Goal: Communication & Community: Answer question/provide support

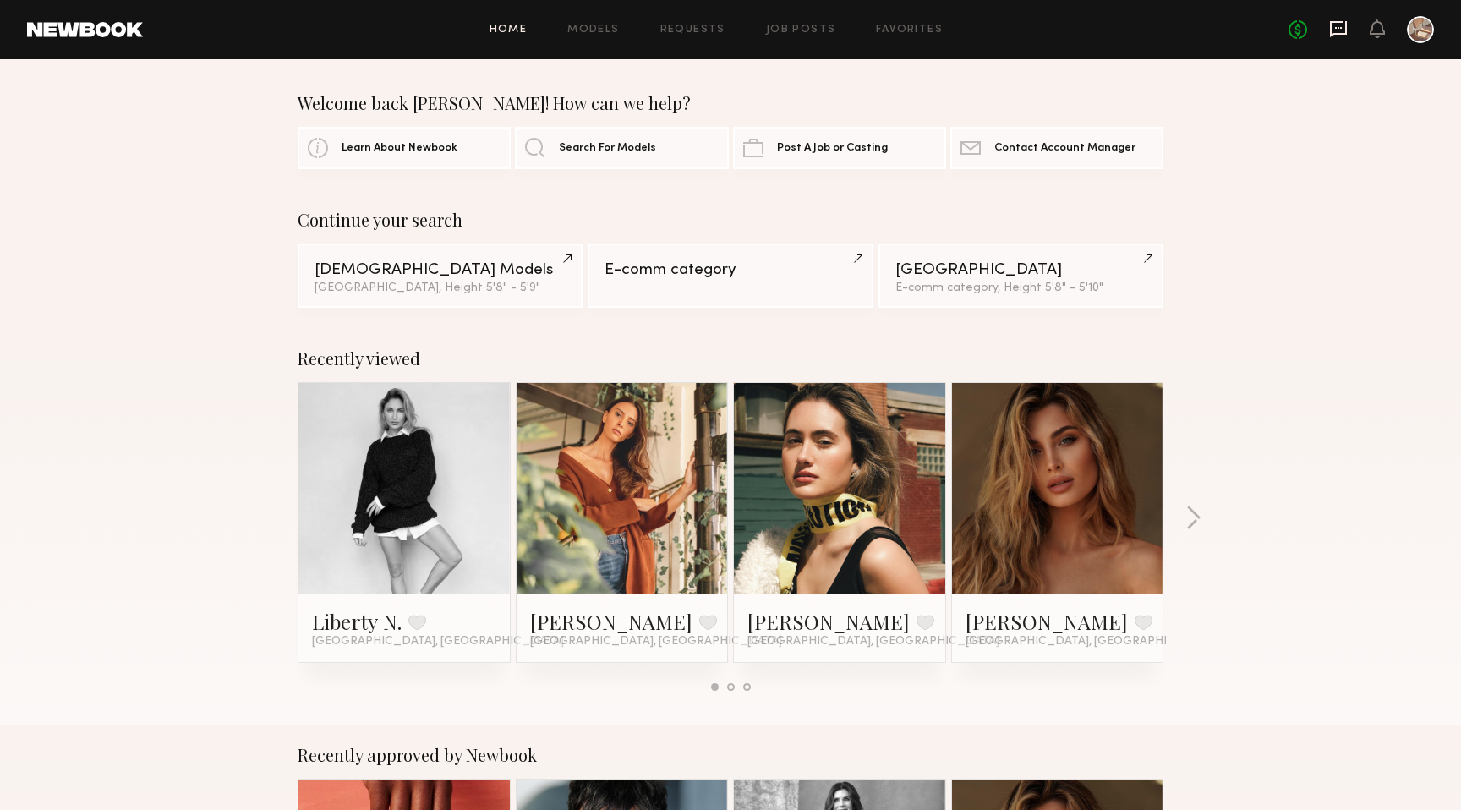
click at [1343, 34] on icon at bounding box center [1338, 29] width 17 height 16
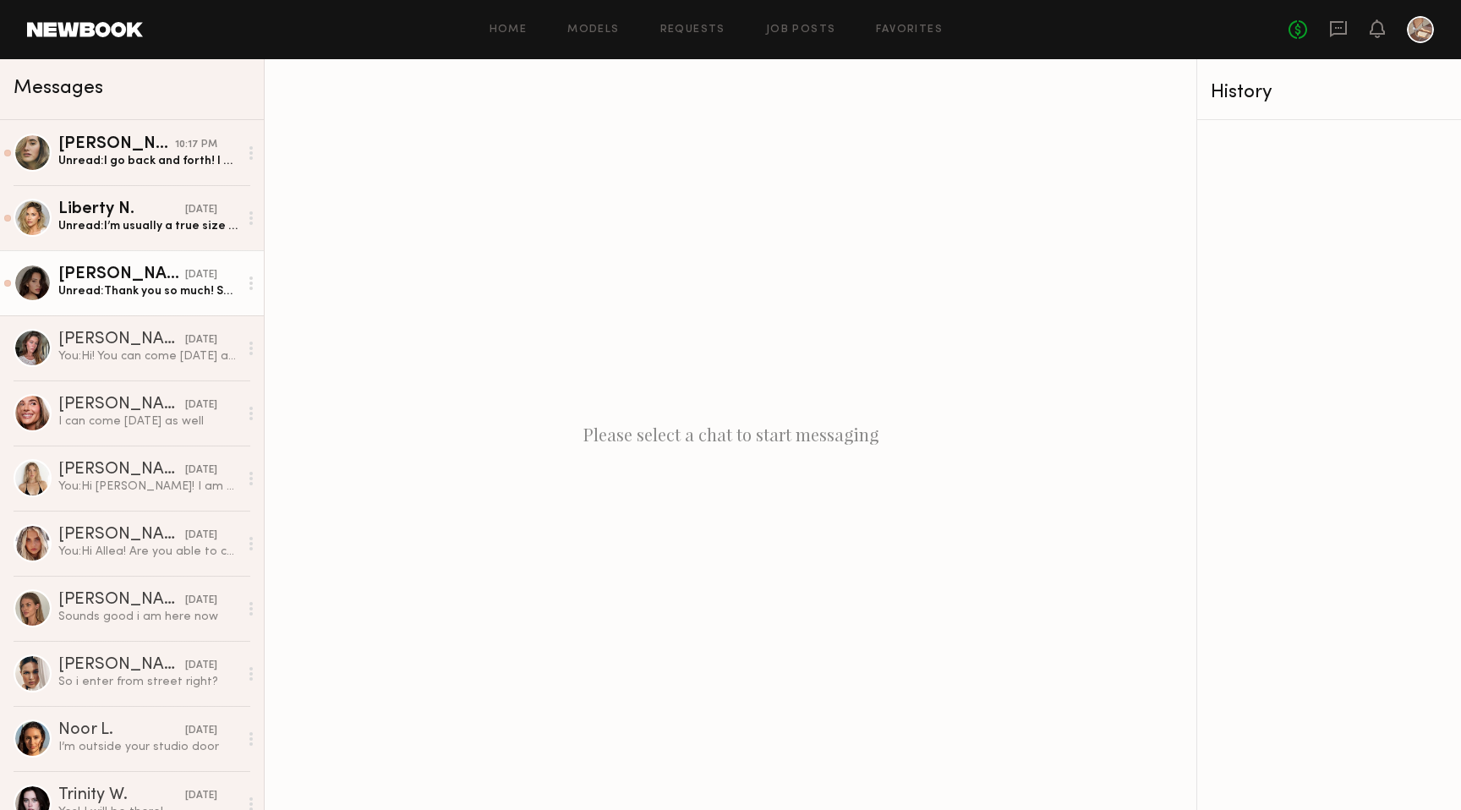
click at [190, 299] on link "[PERSON_NAME] [DATE] Unread: Thank you so much! Sorry again! I really appreciat…" at bounding box center [132, 282] width 264 height 65
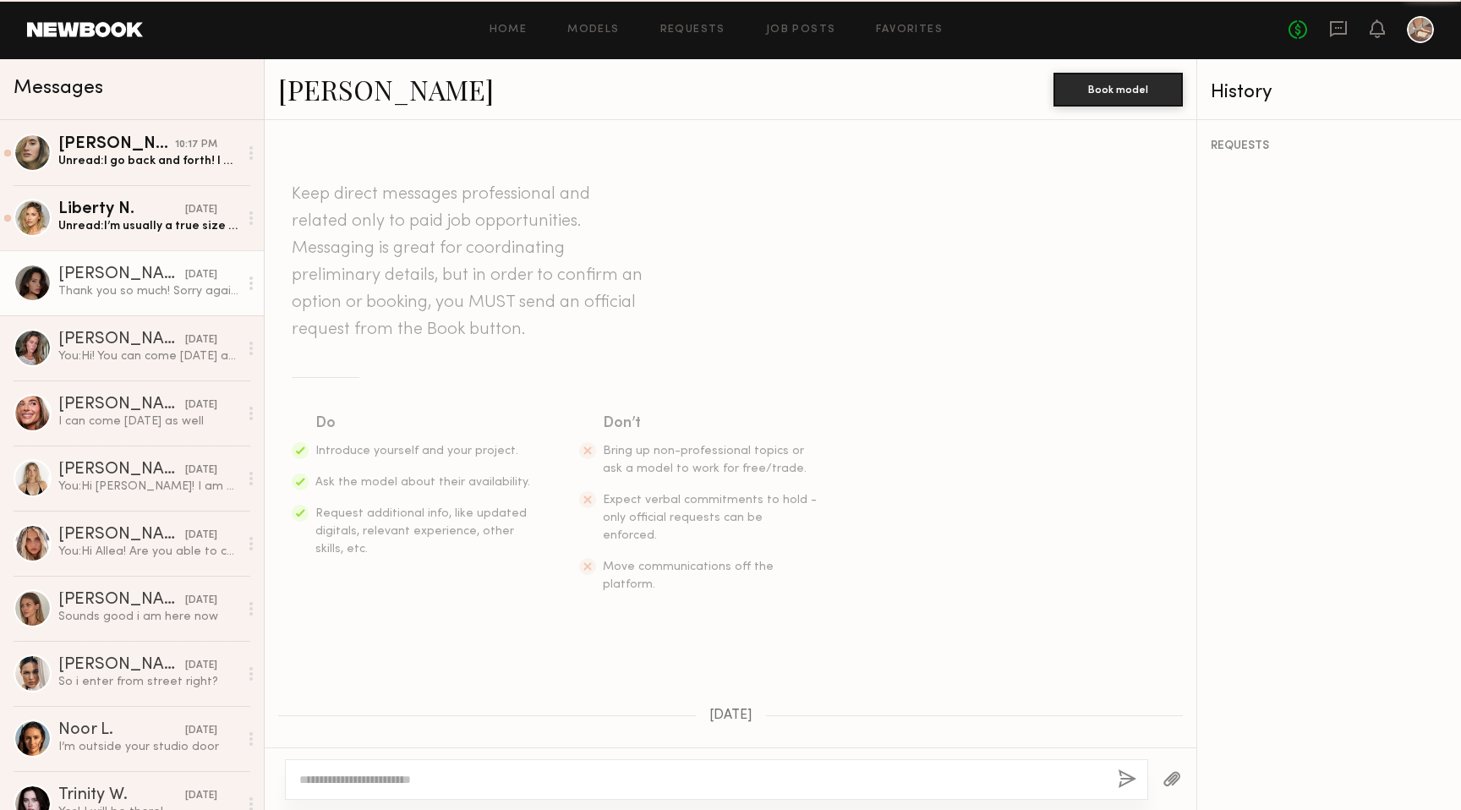
scroll to position [1990, 0]
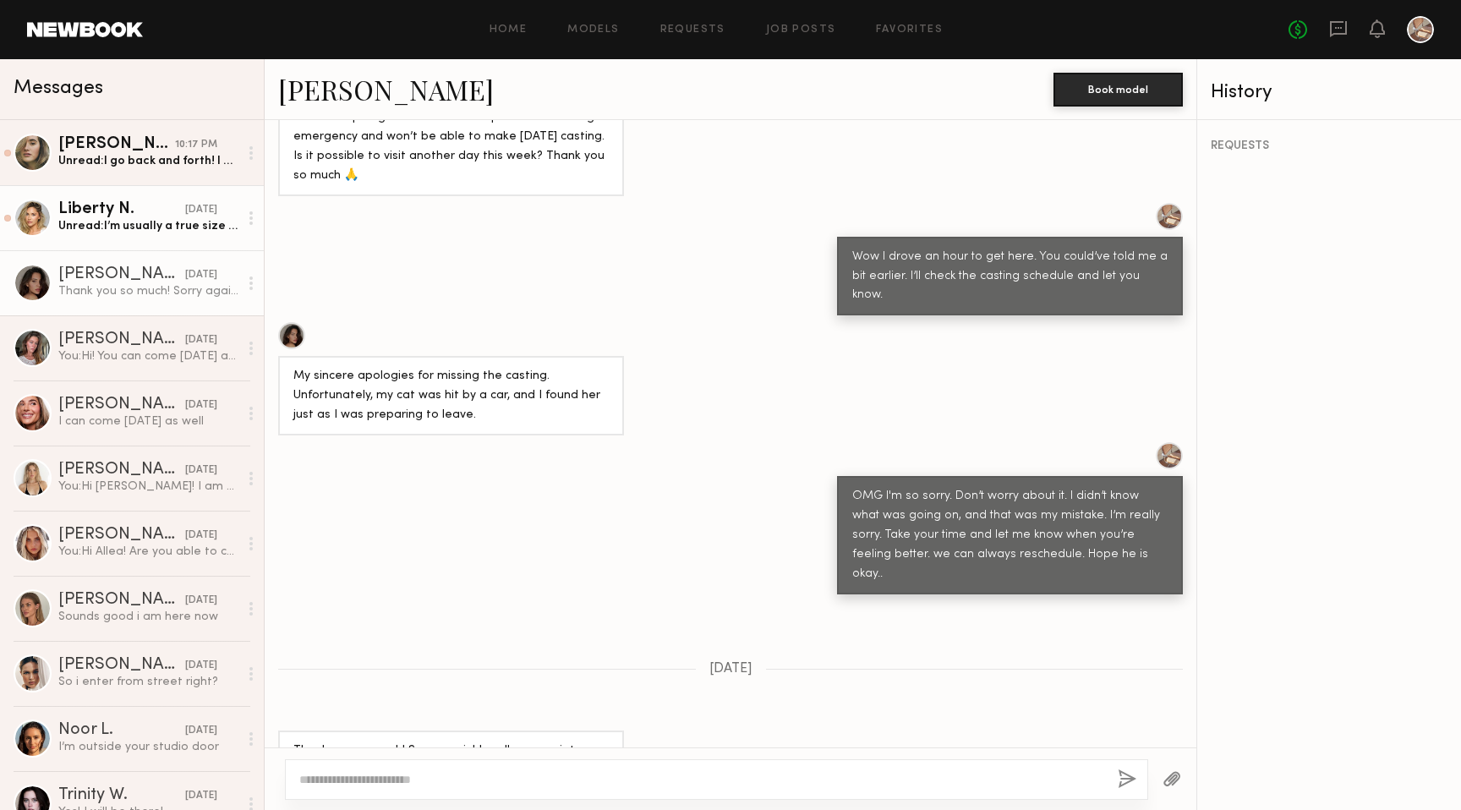
click at [124, 231] on div "Unread: I’m usually a true size 25 because of my hips but my waist is 24" at bounding box center [148, 226] width 180 height 16
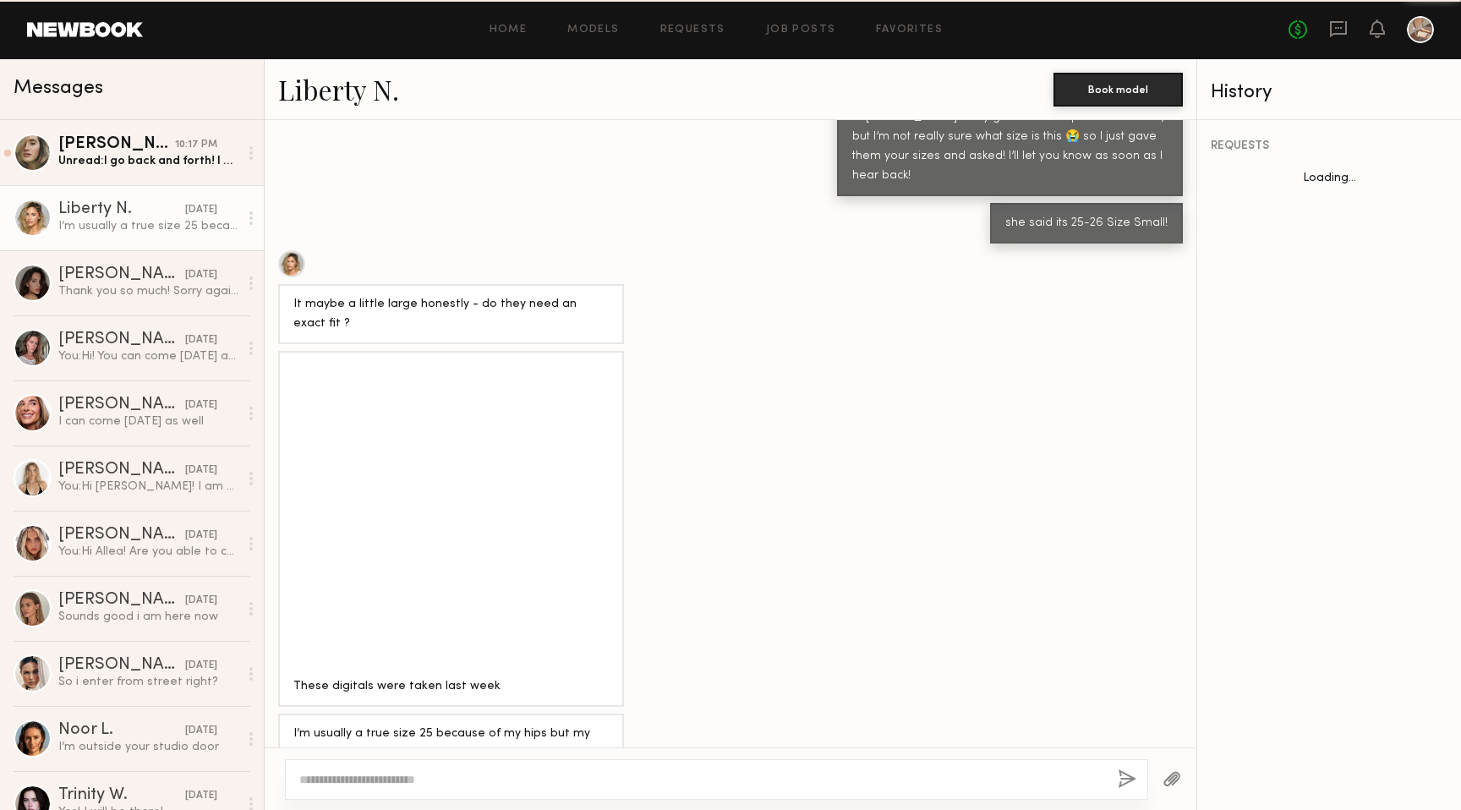
scroll to position [1226, 0]
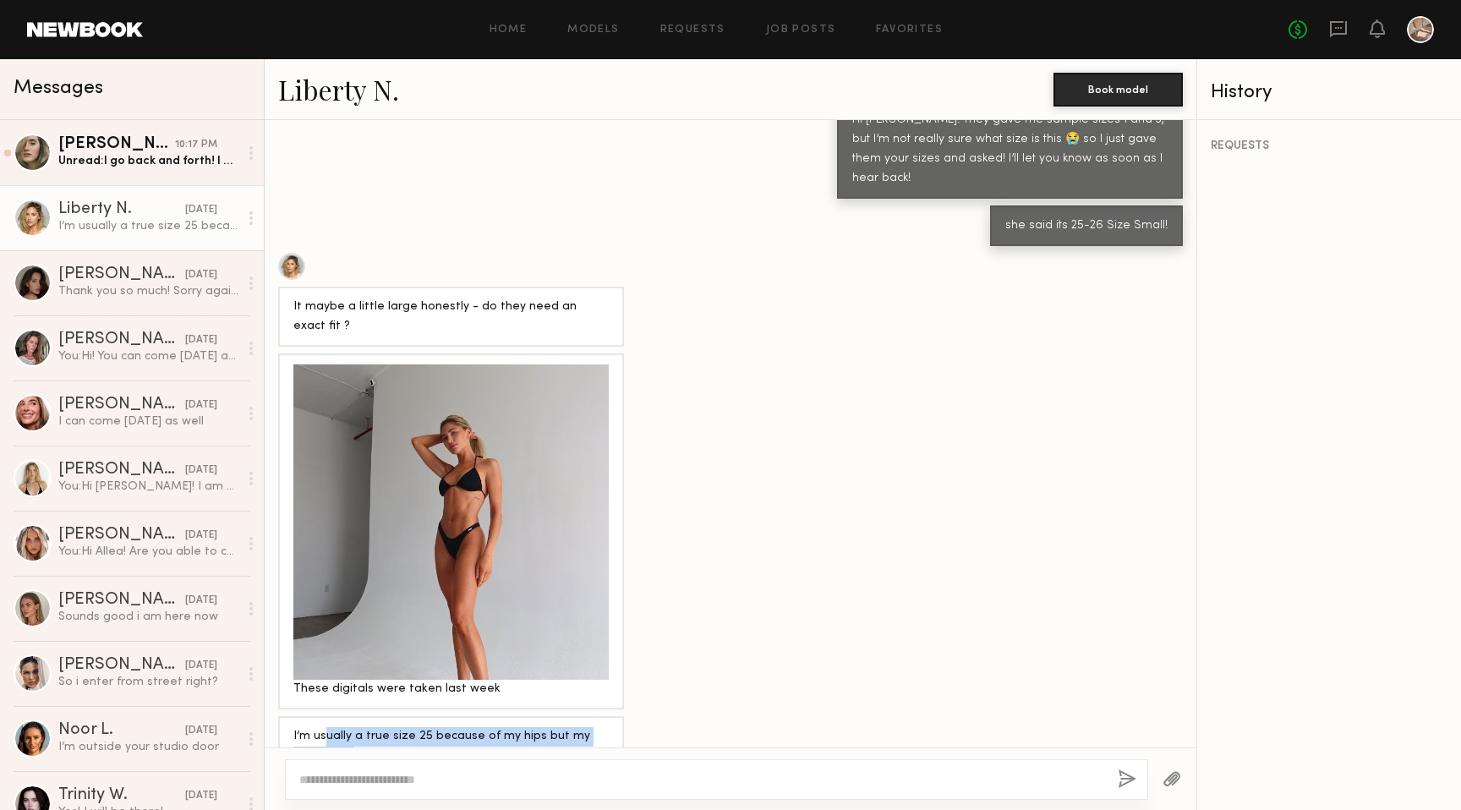
drag, startPoint x: 326, startPoint y: 689, endPoint x: 491, endPoint y: 715, distance: 167.0
click at [491, 727] on div "I’m usually a true size 25 because of my hips but my waist is 24" at bounding box center [450, 746] width 315 height 39
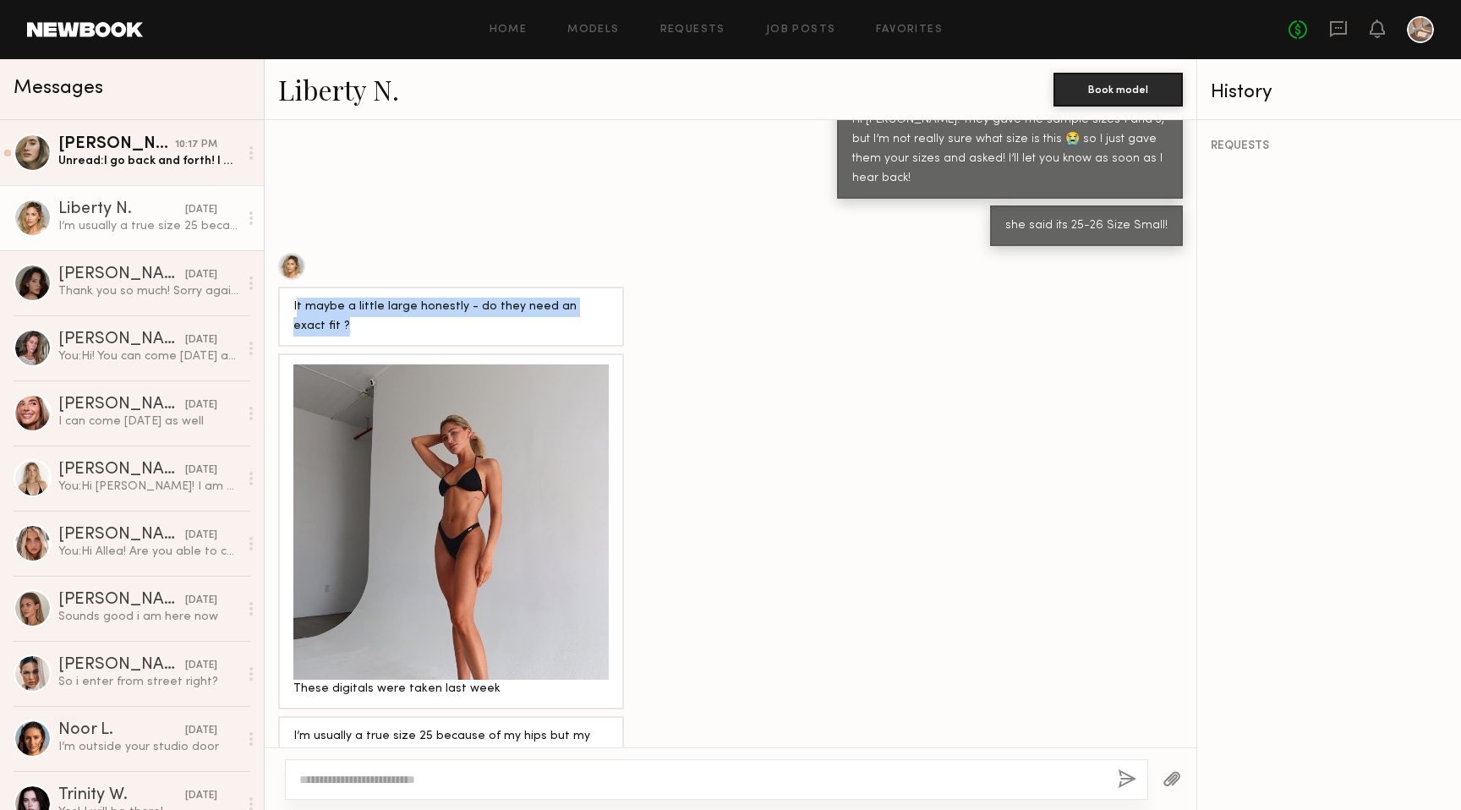
drag, startPoint x: 297, startPoint y: 261, endPoint x: 438, endPoint y: 280, distance: 142.4
click at [438, 298] on div "It maybe a little large honestly - do they need an exact fit ?" at bounding box center [450, 317] width 315 height 39
drag, startPoint x: 451, startPoint y: 263, endPoint x: 524, endPoint y: 295, distance: 80.3
click at [524, 295] on div "It maybe a little large honestly - do they need an exact fit ?" at bounding box center [451, 317] width 346 height 60
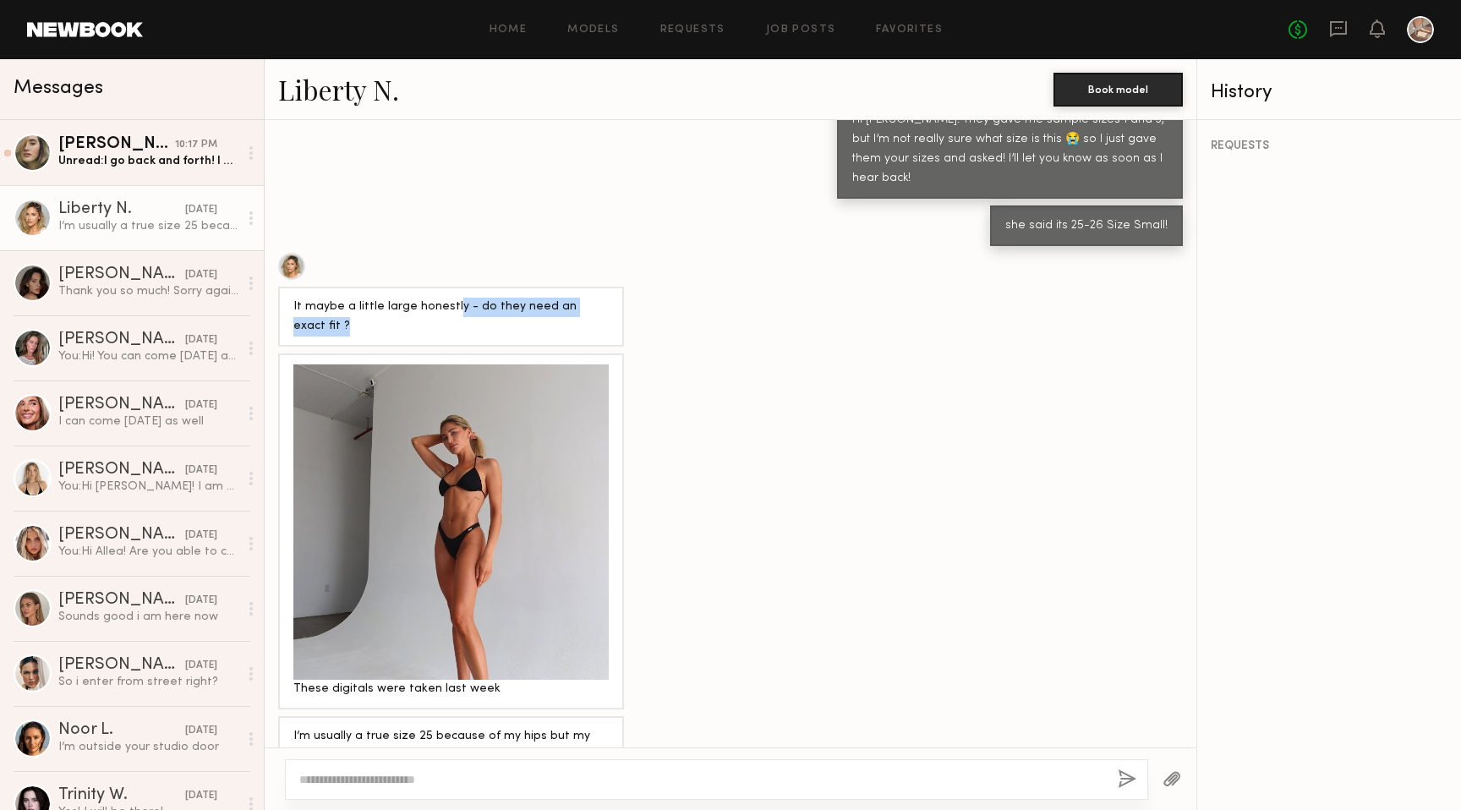
click at [524, 295] on div "It maybe a little large honestly - do they need an exact fit ?" at bounding box center [451, 317] width 346 height 60
click at [189, 228] on div "I’m usually a true size 25 because of my hips but my waist is 24" at bounding box center [148, 226] width 180 height 16
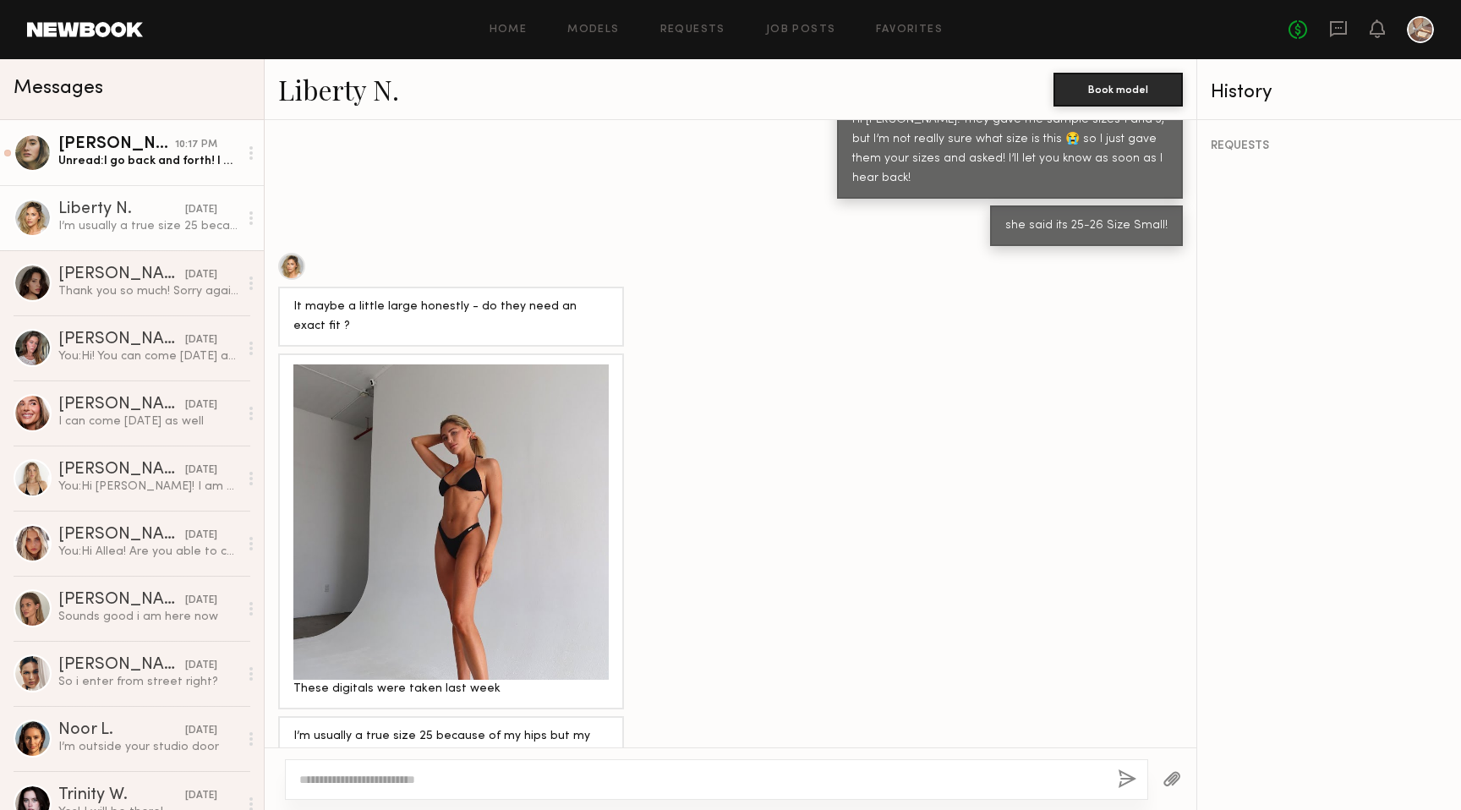
click at [189, 166] on div "Unread: I go back and forth! I have work out here!" at bounding box center [148, 161] width 180 height 16
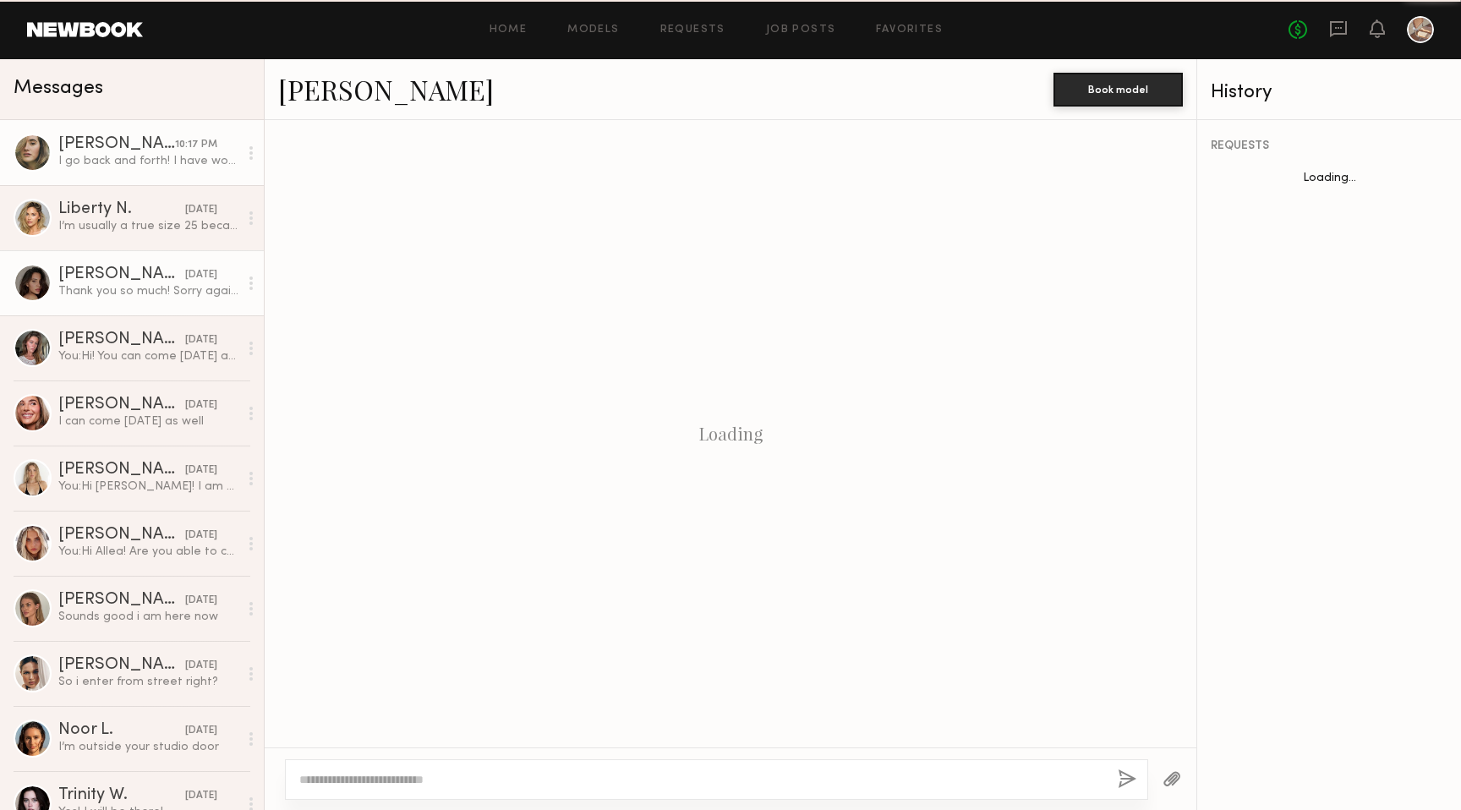
scroll to position [845, 0]
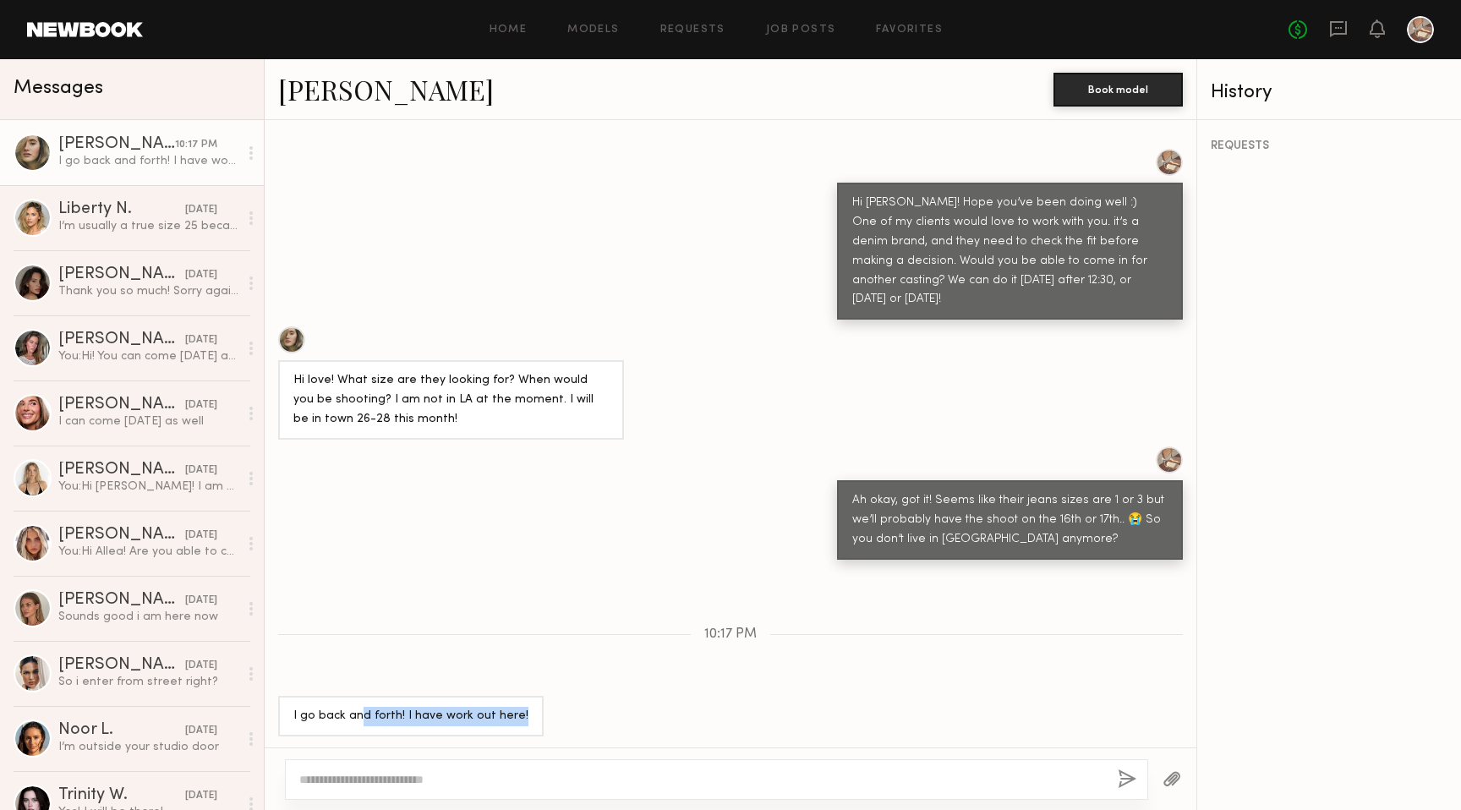
drag, startPoint x: 356, startPoint y: 715, endPoint x: 479, endPoint y: 734, distance: 124.0
click at [479, 734] on div "Loading I will be there soon! Thank you :) See you soon! Hi! I got here early :…" at bounding box center [731, 433] width 932 height 627
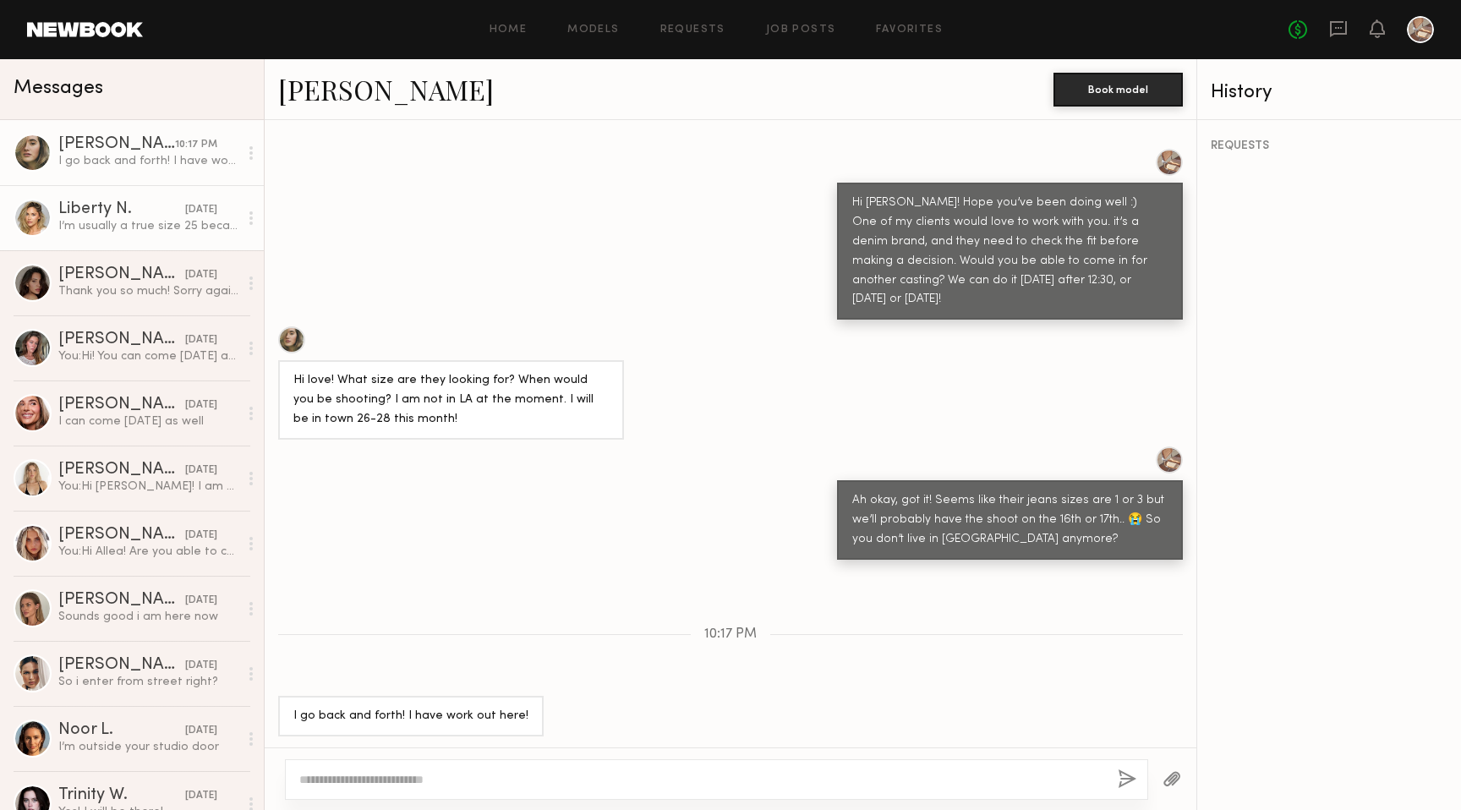
click at [123, 193] on link "Liberty N. [DATE] I’m usually a true size 25 because of my hips but my waist is…" at bounding box center [132, 217] width 264 height 65
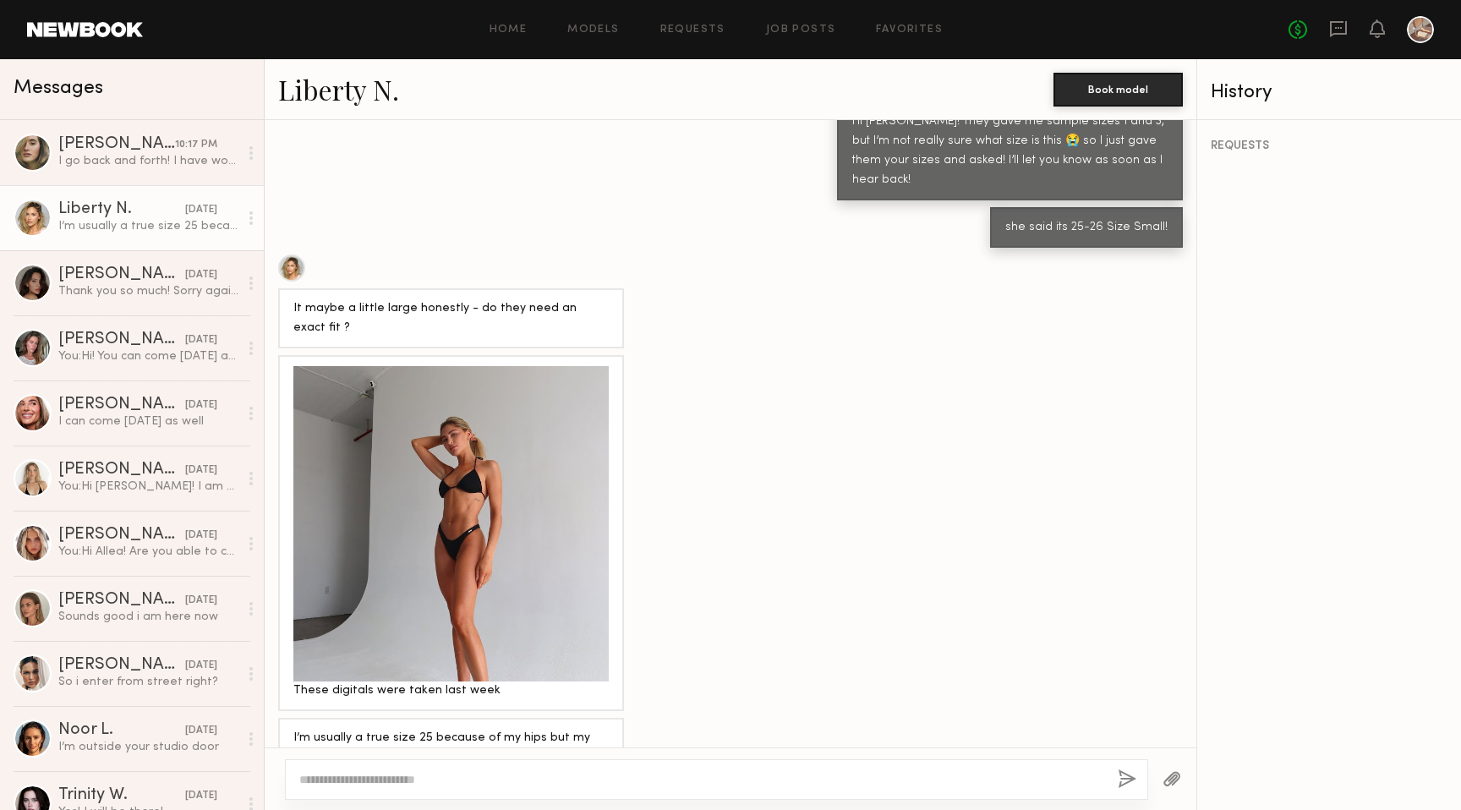
scroll to position [1226, 0]
click at [472, 253] on div at bounding box center [451, 266] width 346 height 27
click at [92, 26] on link at bounding box center [85, 29] width 116 height 15
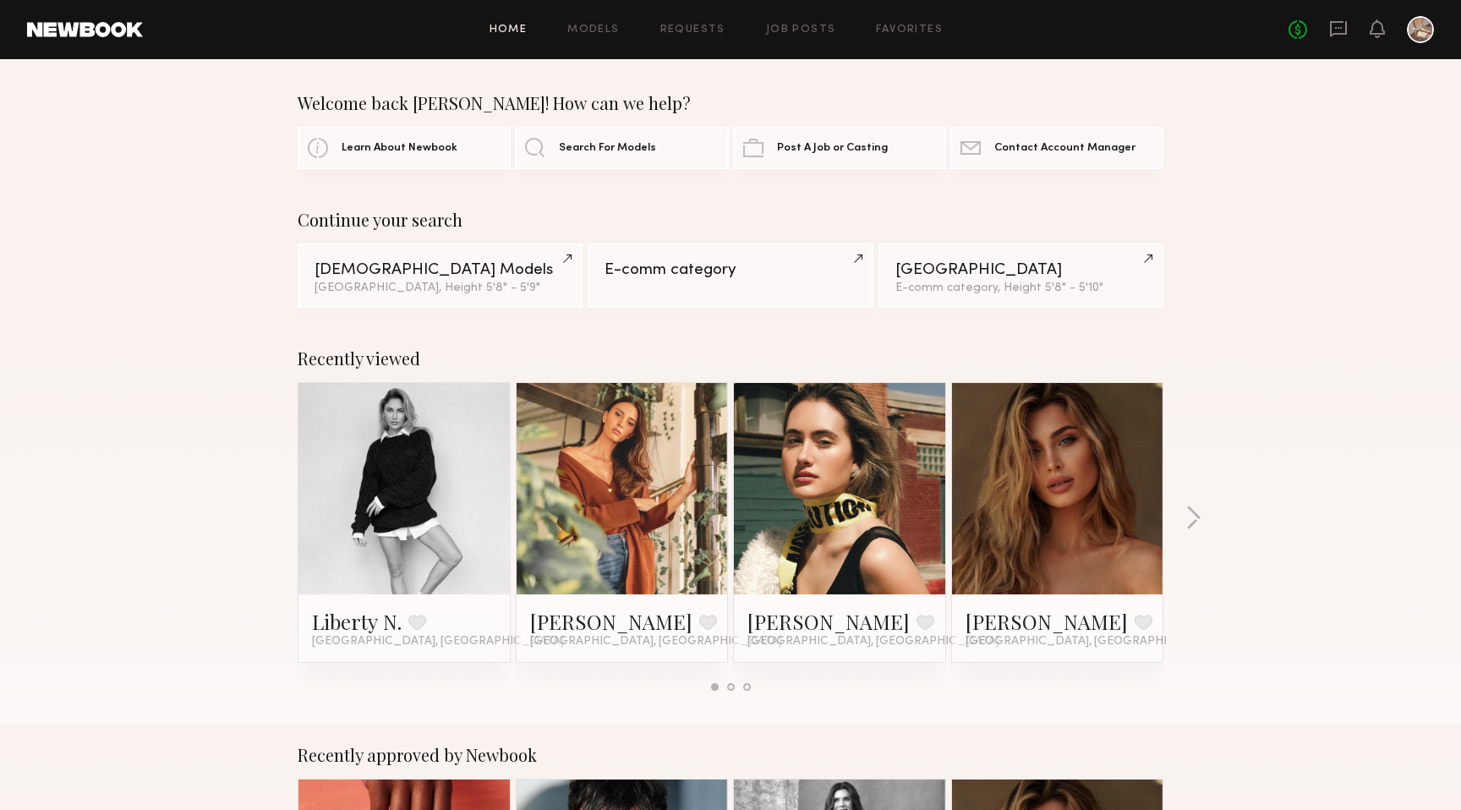
click at [1377, 166] on div "Welcome back [PERSON_NAME]! How can we help? Learn About Newbook Search For Mod…" at bounding box center [730, 131] width 1461 height 76
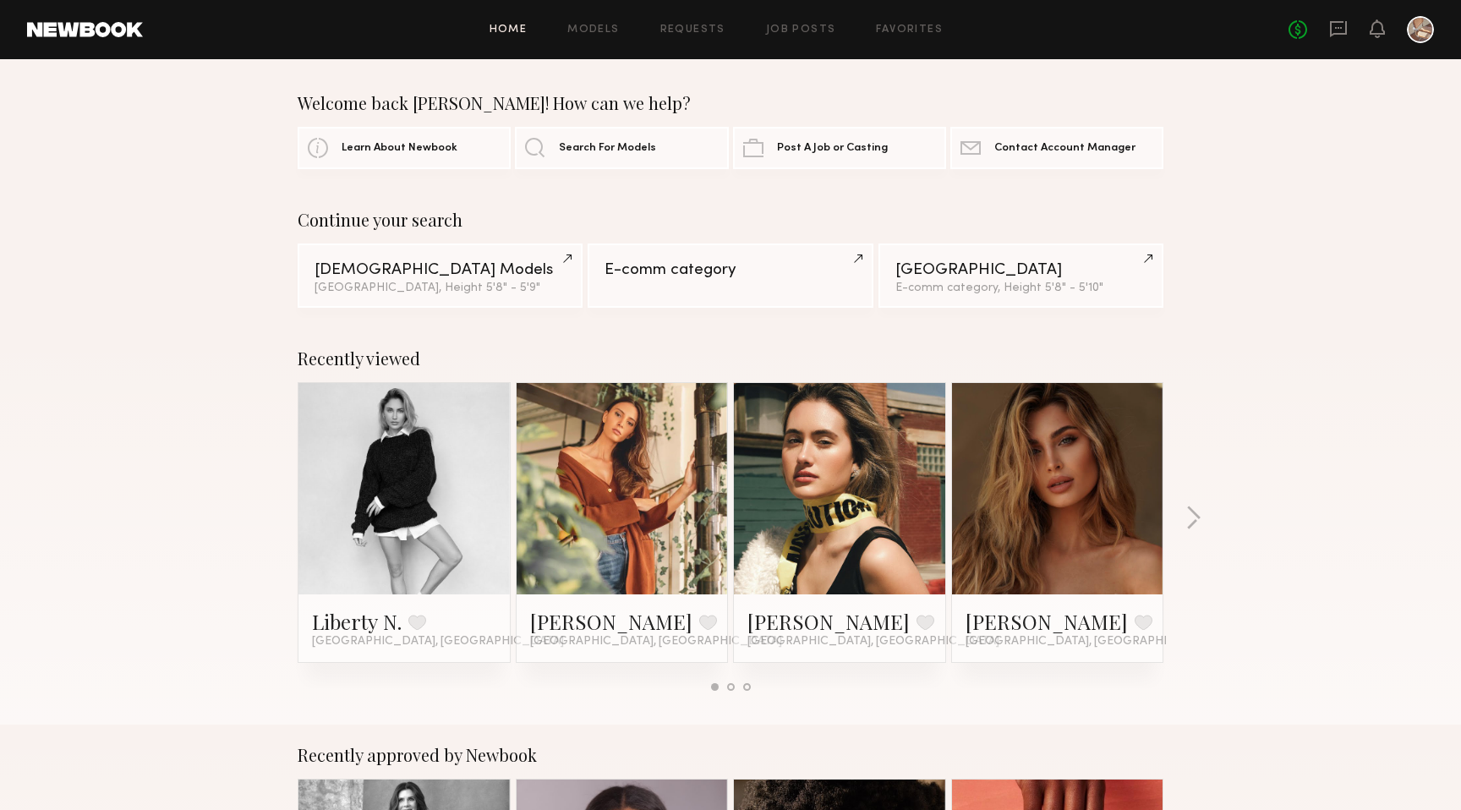
click at [1343, 17] on div "No fees up to $5,000" at bounding box center [1361, 29] width 145 height 27
click at [1340, 30] on icon at bounding box center [1338, 28] width 19 height 19
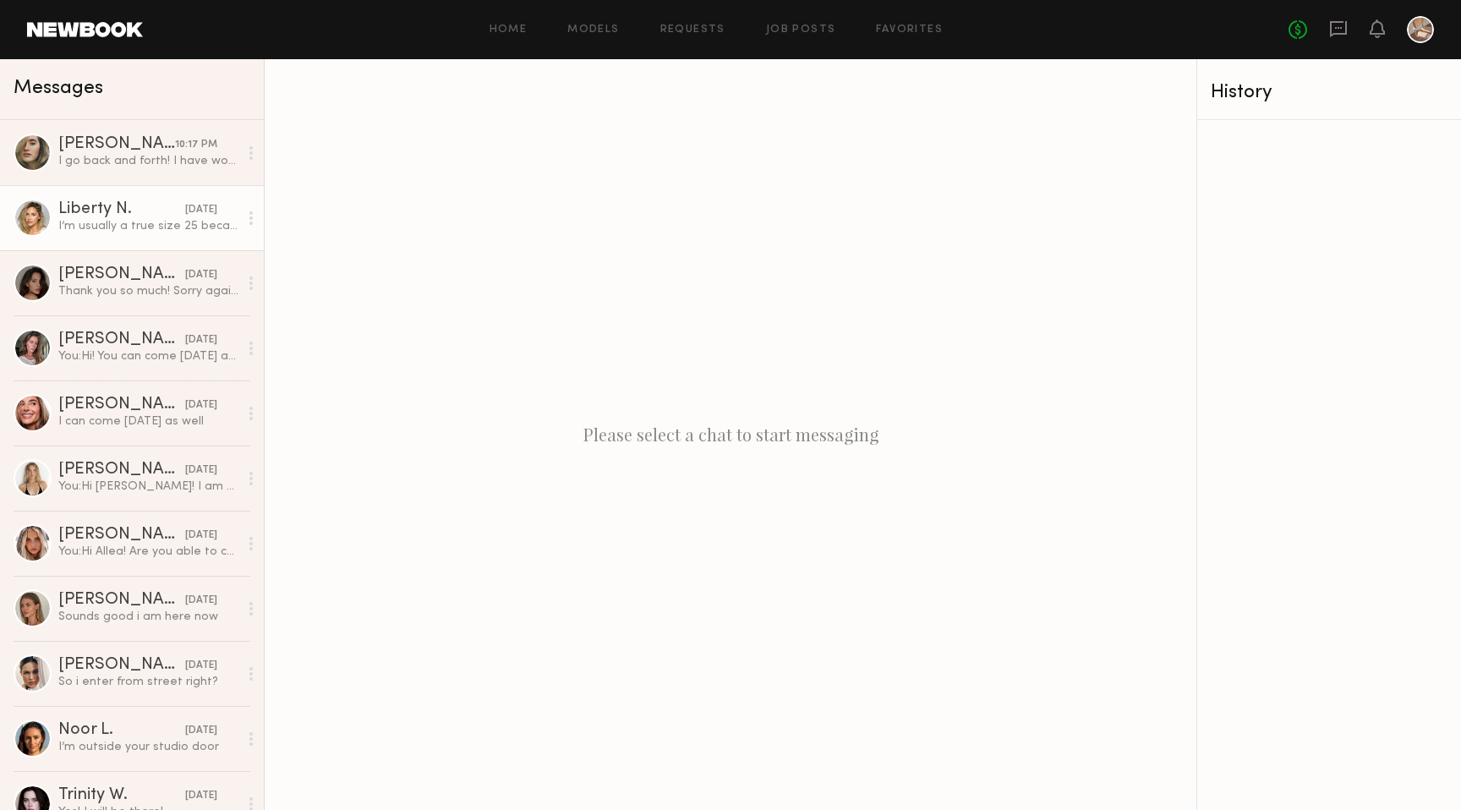
click at [158, 242] on link "Liberty N. [DATE] I’m usually a true size 25 because of my hips but my waist is…" at bounding box center [132, 217] width 264 height 65
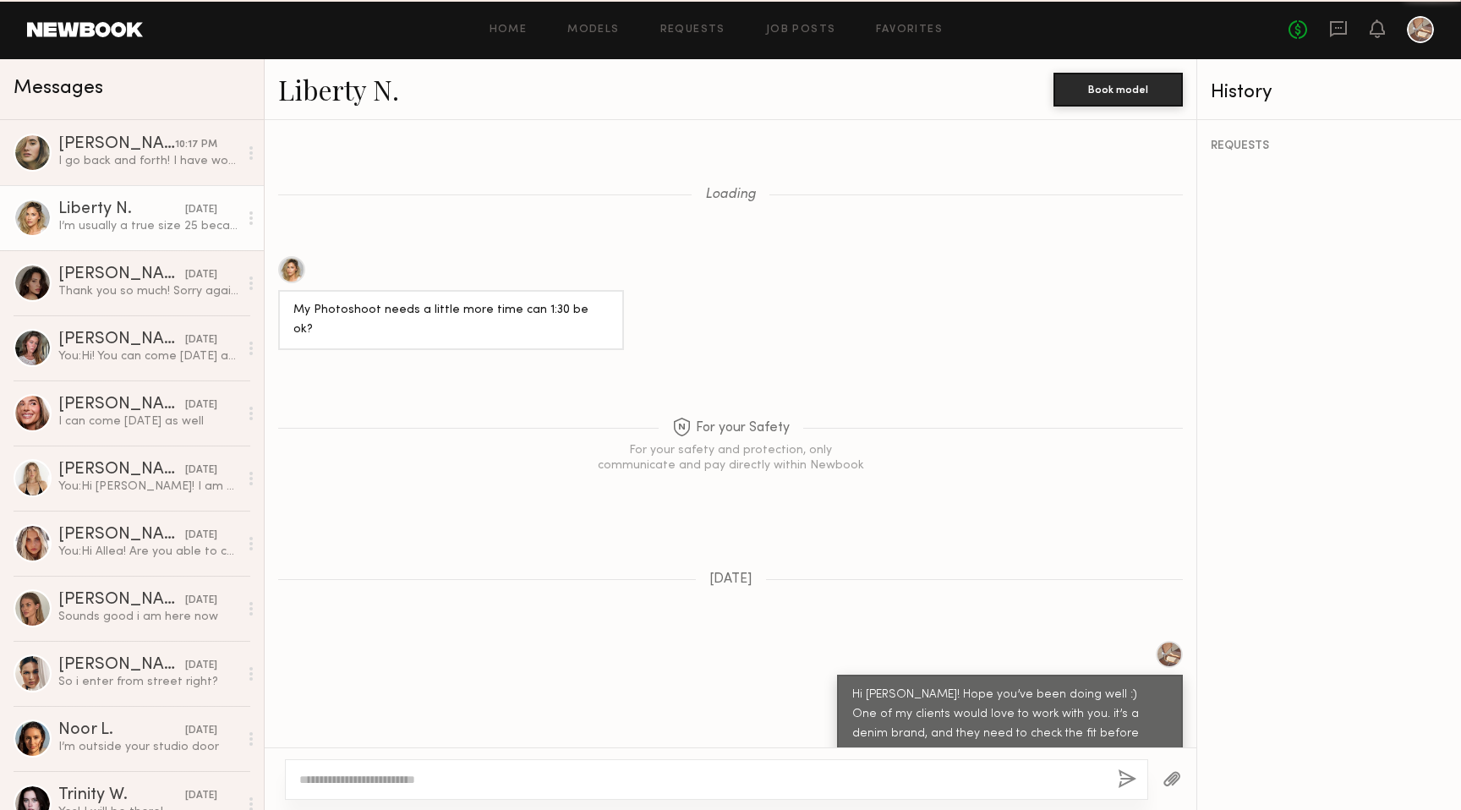
scroll to position [1226, 0]
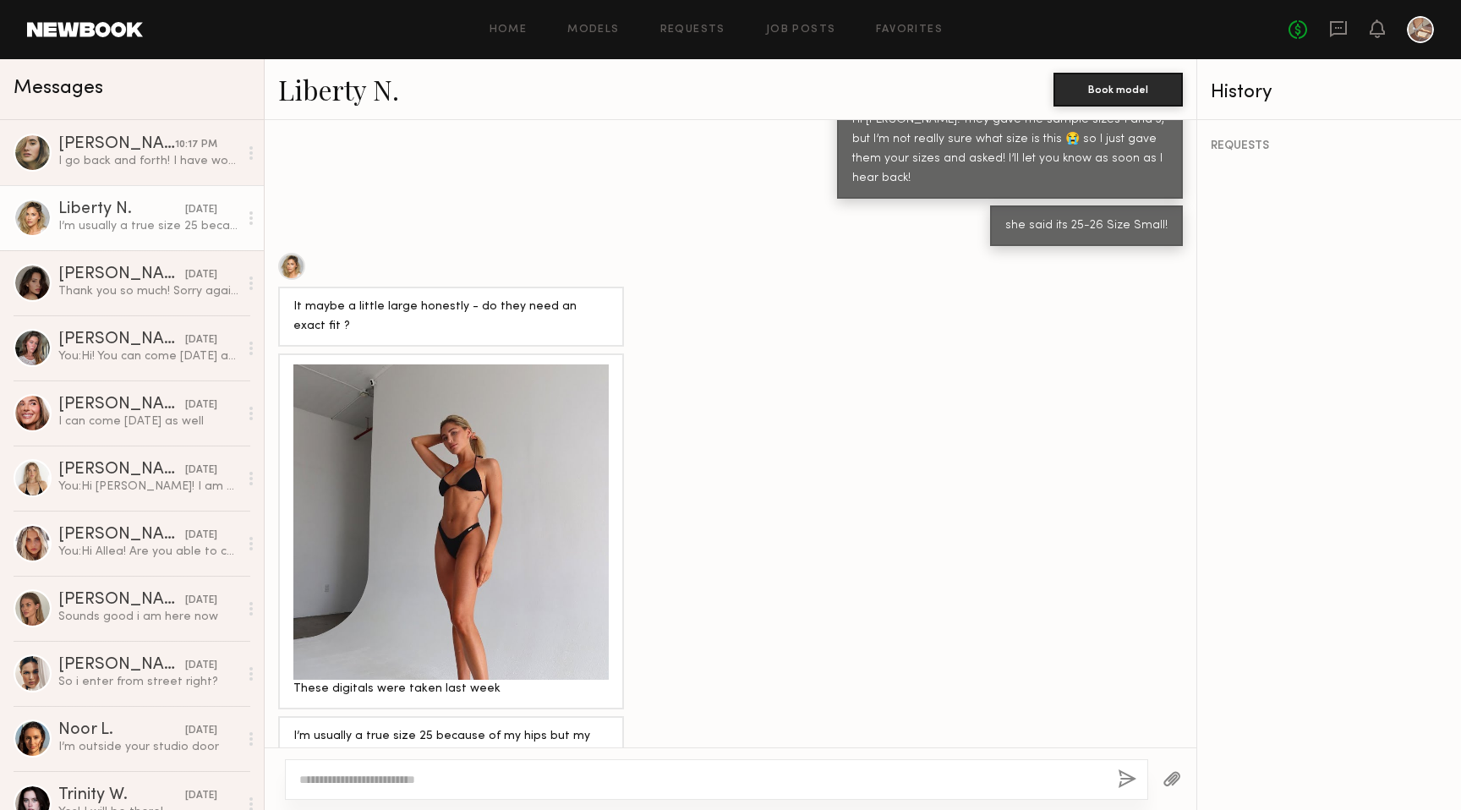
click at [482, 789] on div at bounding box center [716, 779] width 863 height 41
click at [473, 780] on textarea at bounding box center [701, 779] width 805 height 17
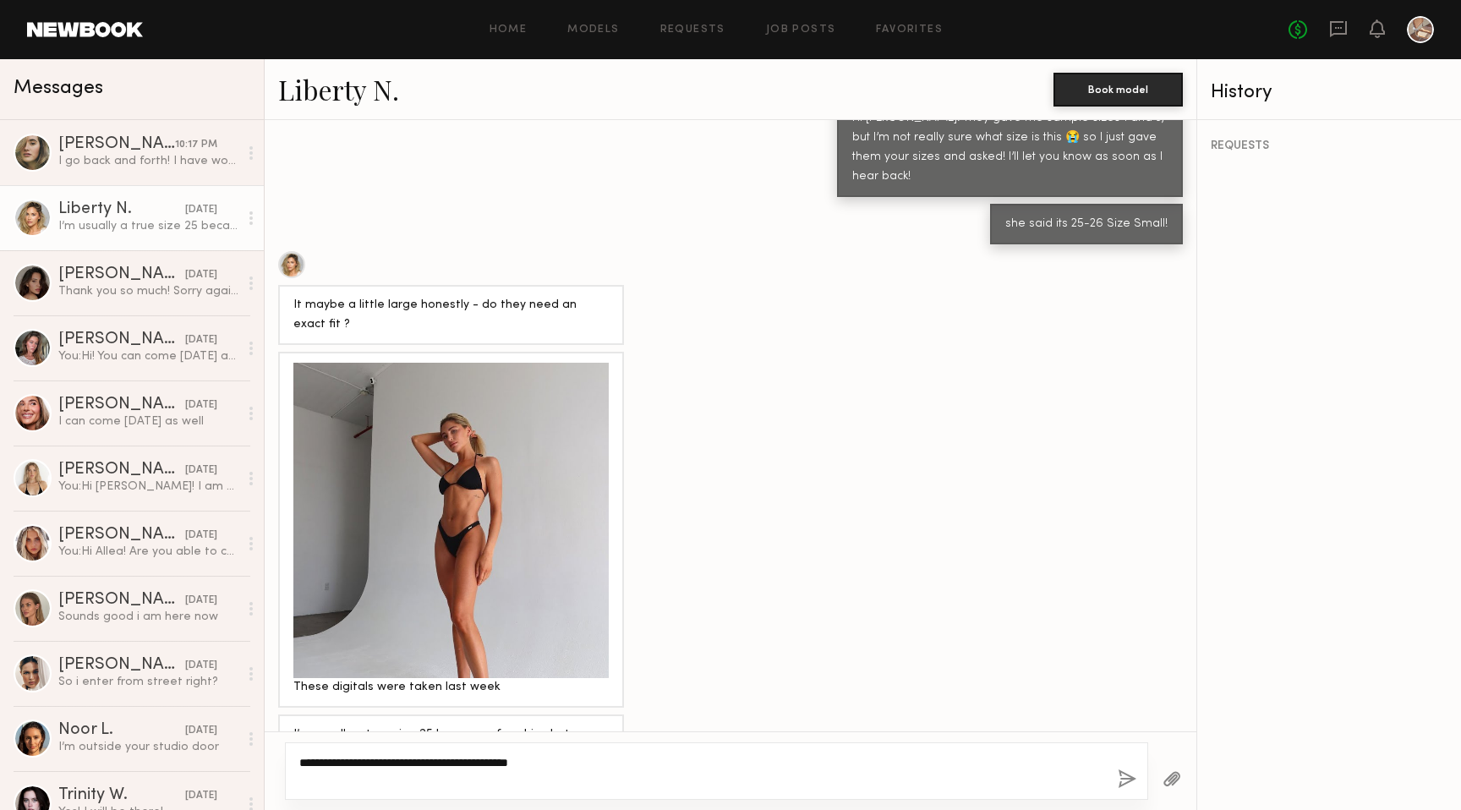
type textarea "**********"
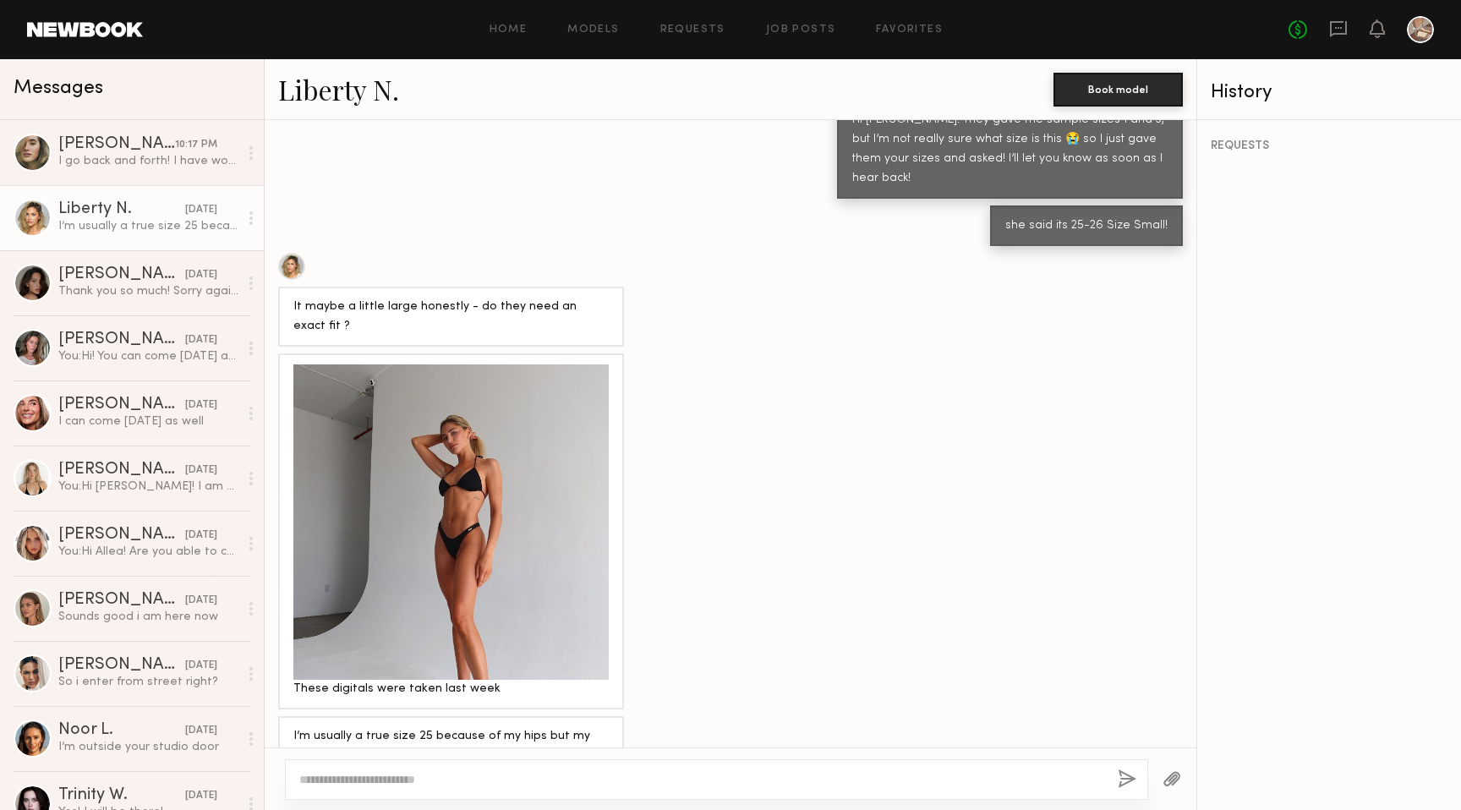
scroll to position [1530, 0]
